Goal: Task Accomplishment & Management: Complete application form

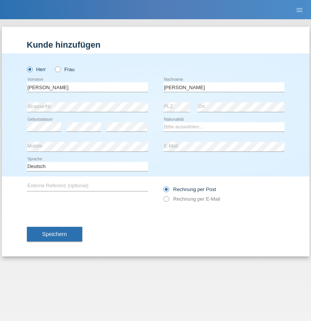
type input "Senn"
select select "CH"
select select "en"
radio input "true"
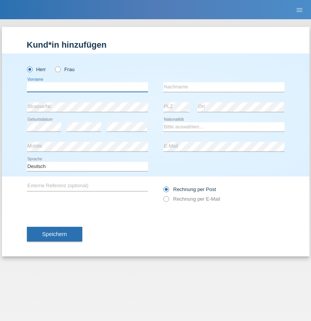
click at [87, 87] on input "text" at bounding box center [87, 87] width 121 height 10
type input "Leandro José"
click at [223, 87] on input "text" at bounding box center [223, 87] width 121 height 10
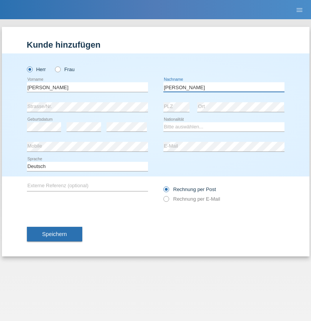
type input "Da Silva"
select select "PT"
select select "C"
select select "20"
select select "10"
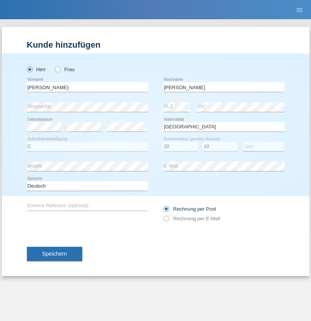
select select "2006"
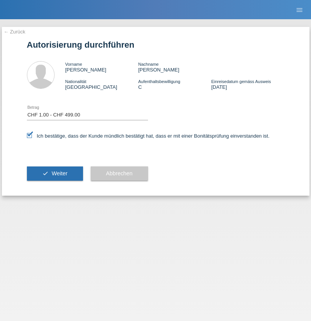
select select "1"
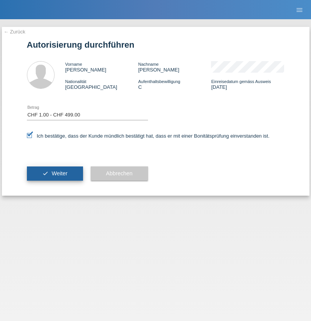
click at [55, 173] on span "Weiter" at bounding box center [59, 173] width 16 height 6
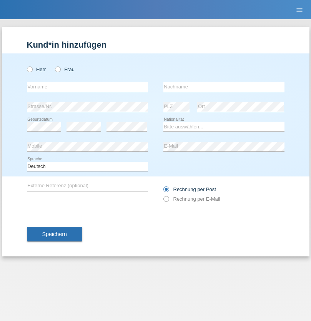
radio input "true"
click at [87, 87] on input "text" at bounding box center [87, 87] width 121 height 10
type input "[PERSON_NAME]"
click at [223, 87] on input "text" at bounding box center [223, 87] width 121 height 10
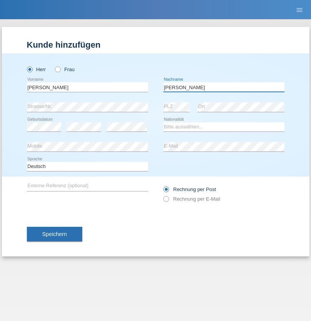
type input "[PERSON_NAME]"
select select "PT"
select select "C"
select select "20"
select select "10"
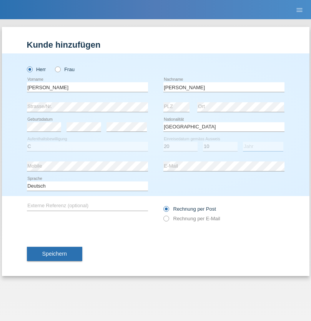
select select "2006"
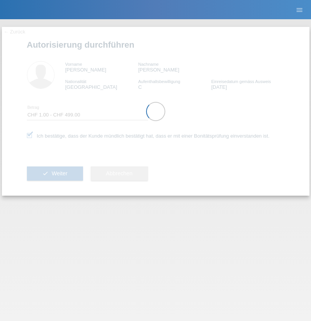
select select "1"
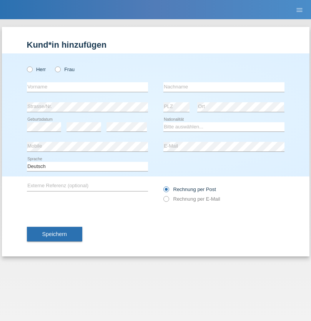
radio input "true"
click at [87, 87] on input "text" at bounding box center [87, 87] width 121 height 10
type input "[PERSON_NAME]"
click at [223, 87] on input "text" at bounding box center [223, 87] width 121 height 10
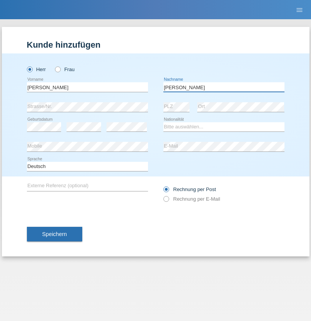
type input "Da Silva Fagilde"
select select "PT"
select select "C"
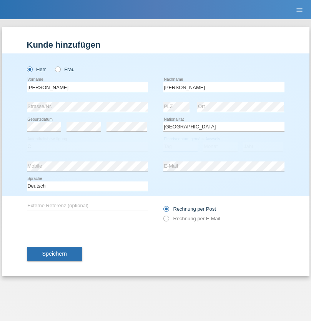
select select "20"
select select "10"
select select "2006"
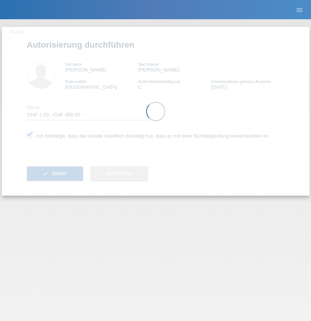
select select "1"
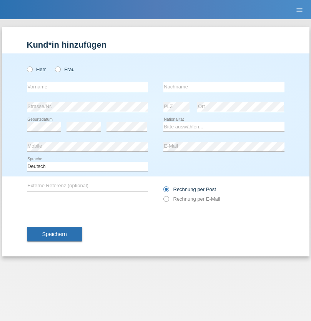
radio input "true"
click at [87, 87] on input "text" at bounding box center [87, 87] width 121 height 10
type input "Leandro José"
click at [223, 87] on input "text" at bounding box center [223, 87] width 121 height 10
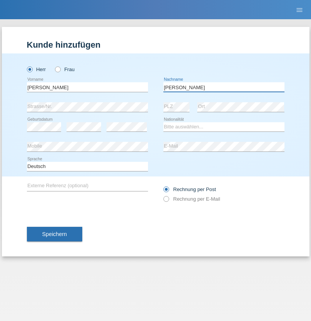
type input "[PERSON_NAME]"
select select "PT"
select select "C"
select select "20"
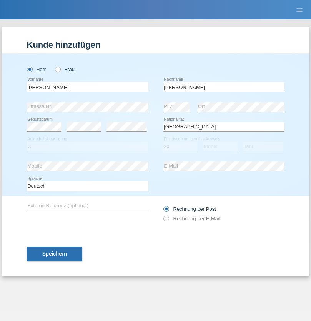
select select "10"
select select "2006"
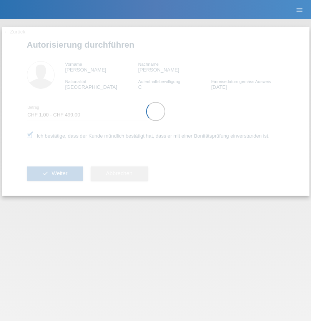
select select "1"
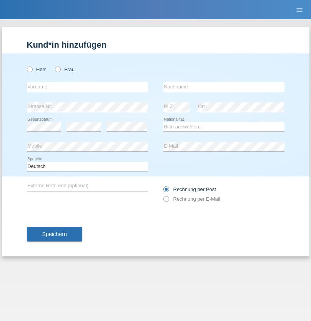
radio input "true"
click at [87, 87] on input "text" at bounding box center [87, 87] width 121 height 10
type input "Francesco"
click at [223, 87] on input "text" at bounding box center [223, 87] width 121 height 10
type input "Fortugno"
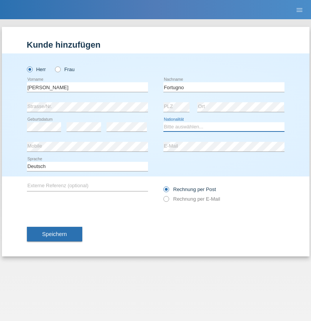
select select "IT"
select select "C"
select select "09"
select select "08"
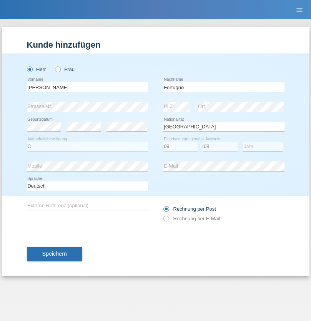
select select "2006"
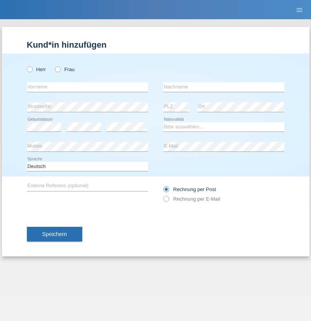
radio input "true"
click at [87, 87] on input "text" at bounding box center [87, 87] width 121 height 10
type input "Farkash"
click at [223, 87] on input "text" at bounding box center [223, 87] width 121 height 10
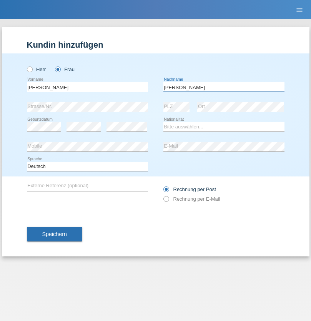
type input "Yolana"
select select "UA"
select select "C"
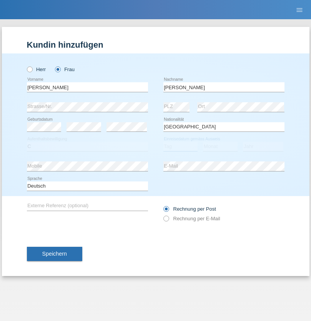
select select "23"
select select "10"
select select "2021"
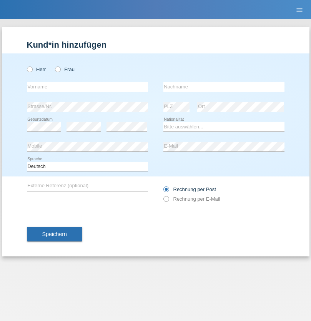
radio input "true"
click at [87, 87] on input "text" at bounding box center [87, 87] width 121 height 10
type input "Terezie"
click at [223, 87] on input "text" at bounding box center [223, 87] width 121 height 10
type input "[PERSON_NAME]"
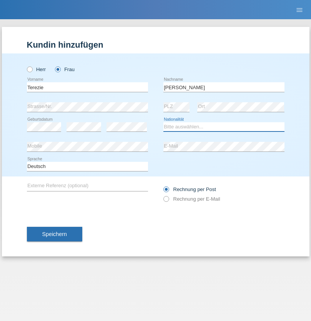
select select "CH"
radio input "true"
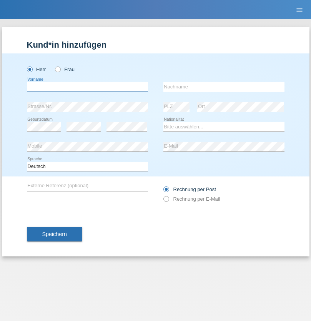
click at [87, 87] on input "text" at bounding box center [87, 87] width 121 height 10
type input "firat"
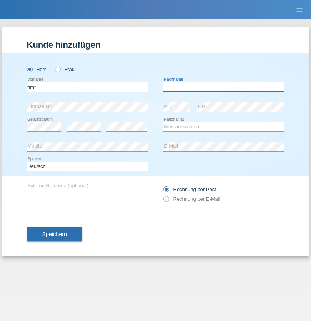
click at [223, 87] on input "text" at bounding box center [223, 87] width 121 height 10
type input "kara"
select select "CH"
radio input "true"
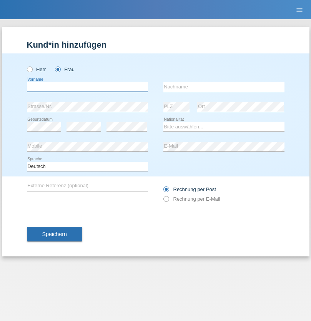
click at [87, 87] on input "text" at bounding box center [87, 87] width 121 height 10
type input "Nuria"
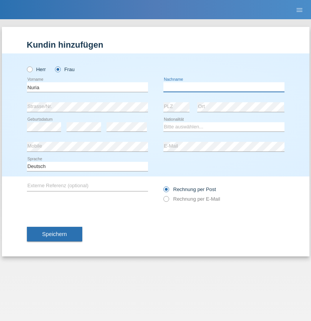
click at [223, 87] on input "text" at bounding box center [223, 87] width 121 height 10
type input "D'Antino"
select select "CH"
